Goal: Check status: Check status

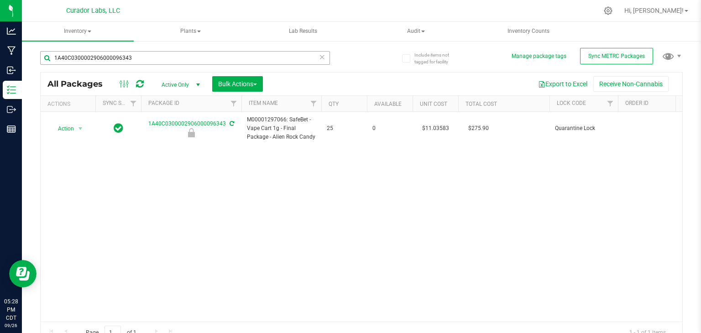
click at [136, 60] on input "1A40C0300002906000096343" at bounding box center [185, 58] width 290 height 14
type input "1A40C0300002906000139236"
click at [140, 86] on icon at bounding box center [140, 83] width 8 height 9
